Goal: Navigation & Orientation: Find specific page/section

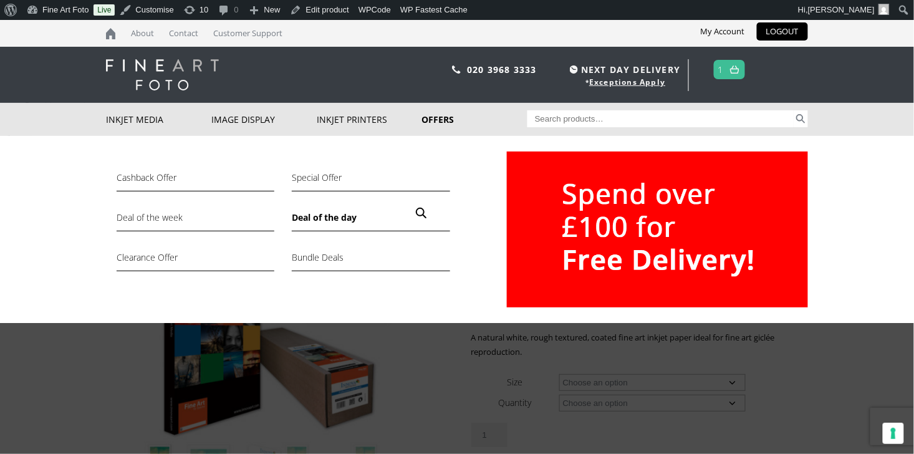
click at [311, 213] on link "Deal of the day" at bounding box center [371, 220] width 158 height 21
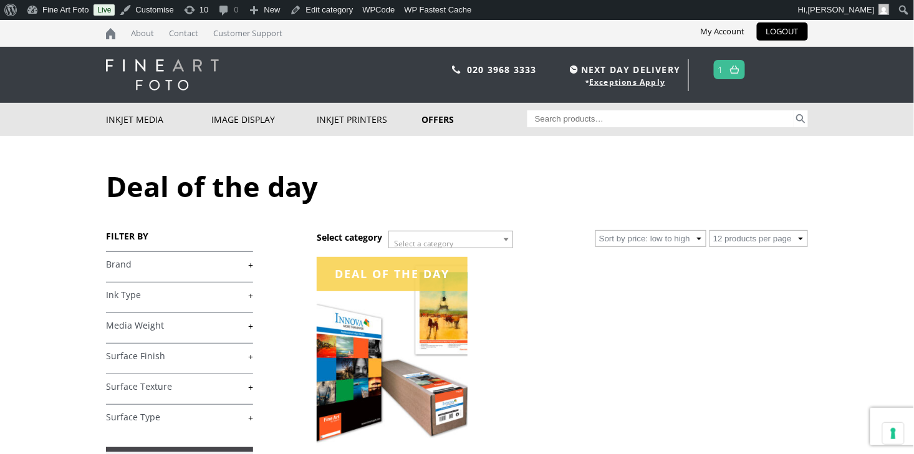
click at [145, 74] on img at bounding box center [162, 74] width 113 height 31
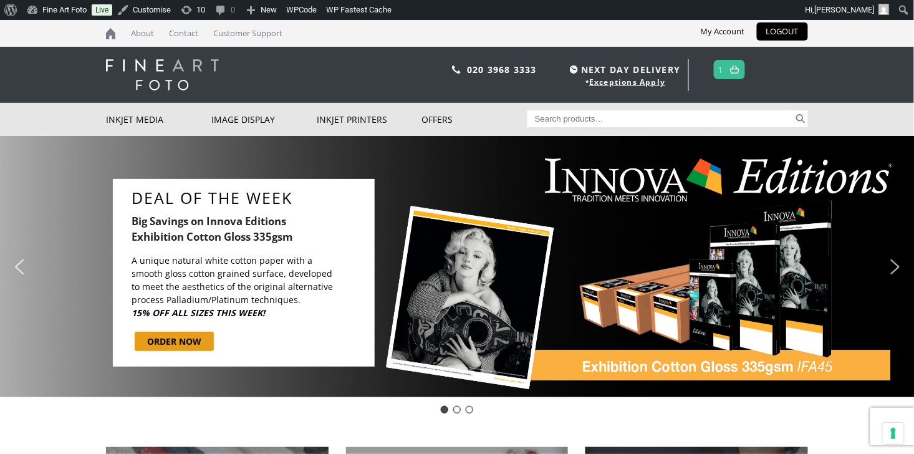
click at [897, 262] on img "next arrow" at bounding box center [895, 267] width 20 height 20
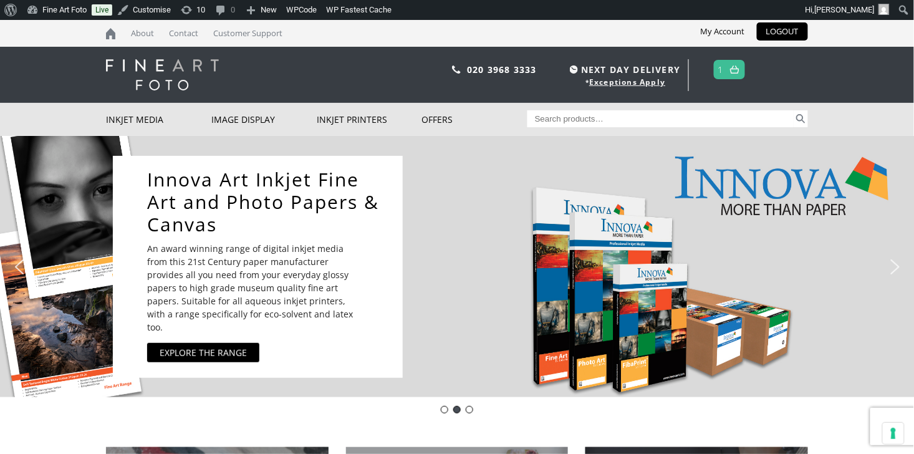
click at [897, 262] on img "next arrow" at bounding box center [895, 267] width 20 height 20
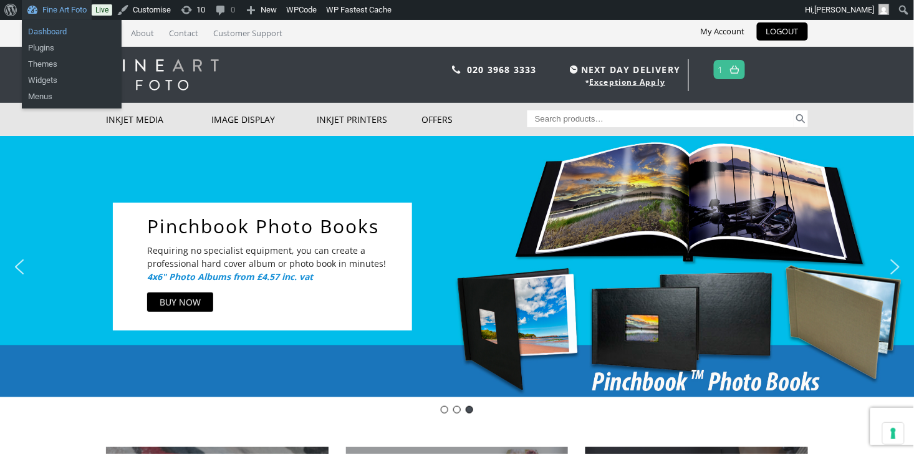
click at [44, 31] on link "Dashboard" at bounding box center [72, 32] width 100 height 16
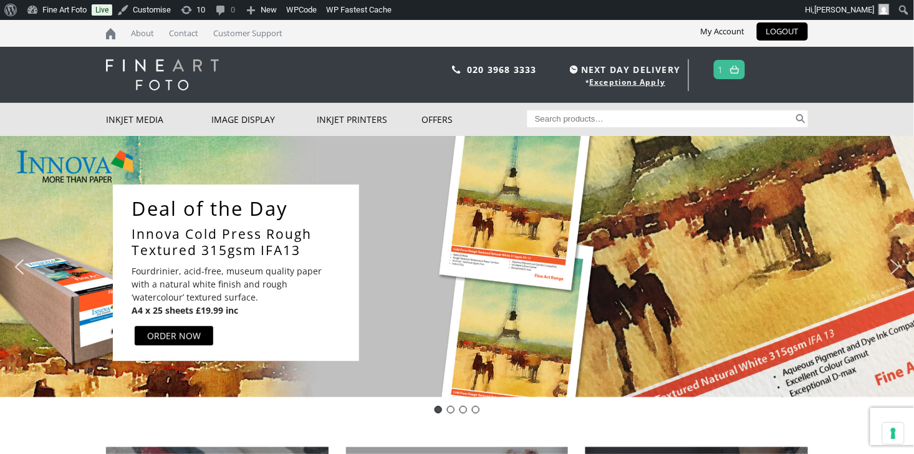
click at [402, 296] on div "Slider" at bounding box center [581, 273] width 418 height 176
click at [897, 264] on img "next arrow" at bounding box center [895, 267] width 20 height 20
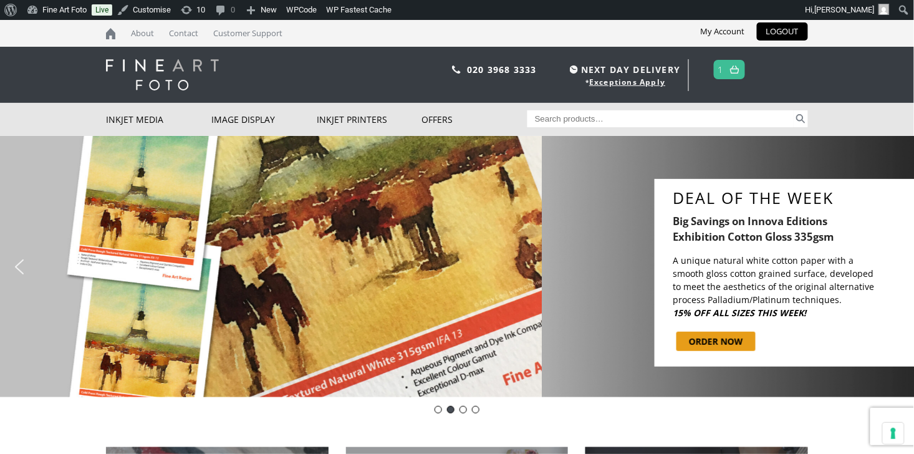
click at [897, 264] on img "next arrow" at bounding box center [895, 267] width 20 height 20
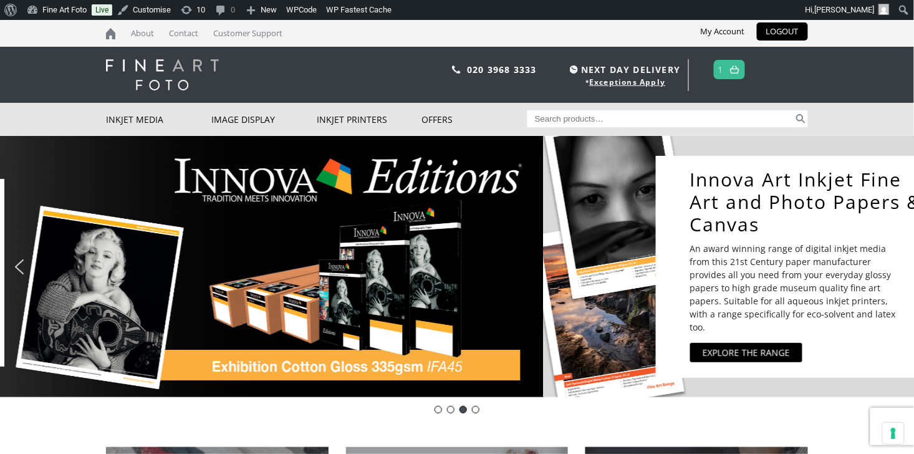
click at [897, 264] on img "next arrow" at bounding box center [895, 267] width 20 height 20
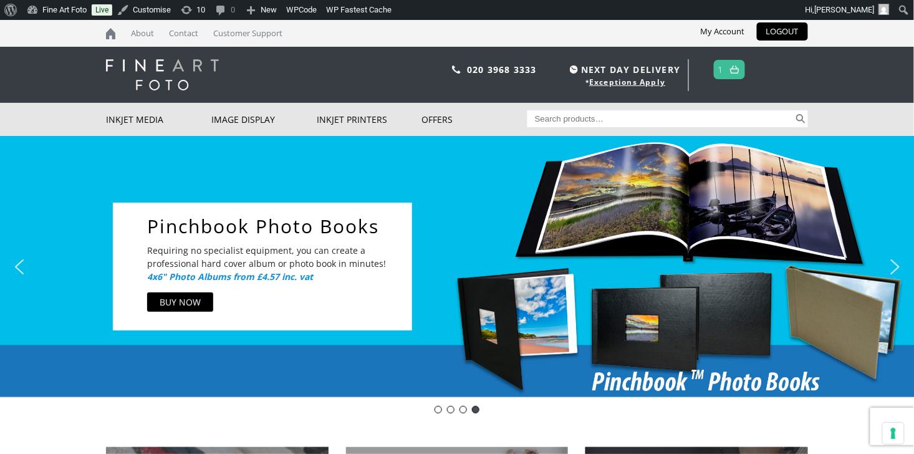
click at [897, 264] on img "next arrow" at bounding box center [895, 267] width 20 height 20
